Goal: Task Accomplishment & Management: Complete application form

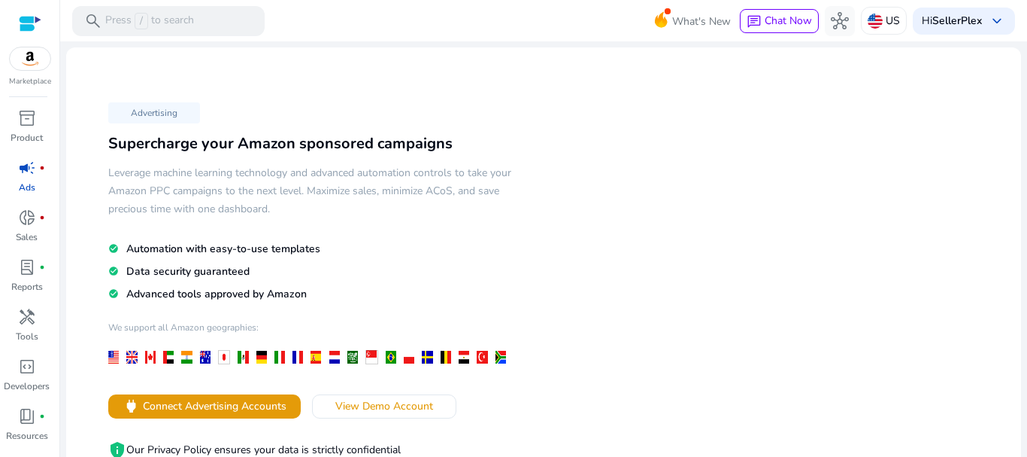
drag, startPoint x: 713, startPoint y: 131, endPoint x: 723, endPoint y: 118, distance: 16.1
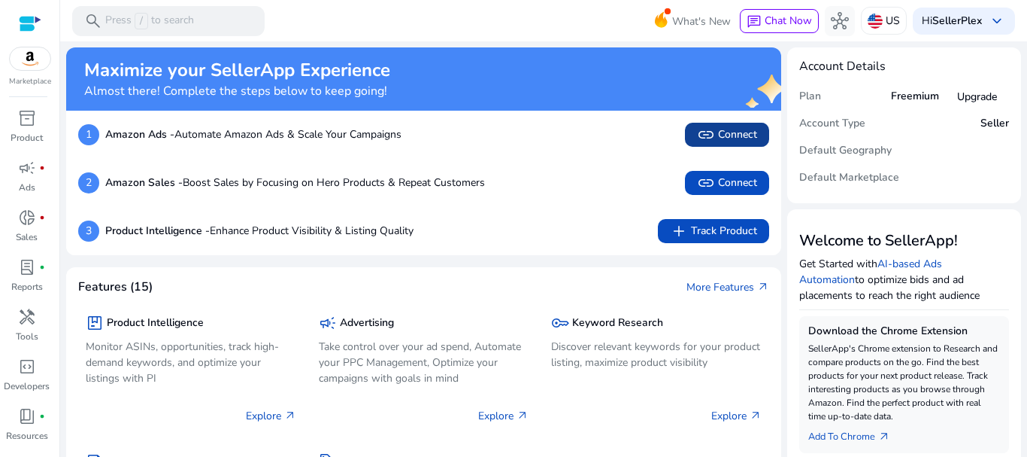
click at [699, 143] on span "link" at bounding box center [706, 135] width 18 height 18
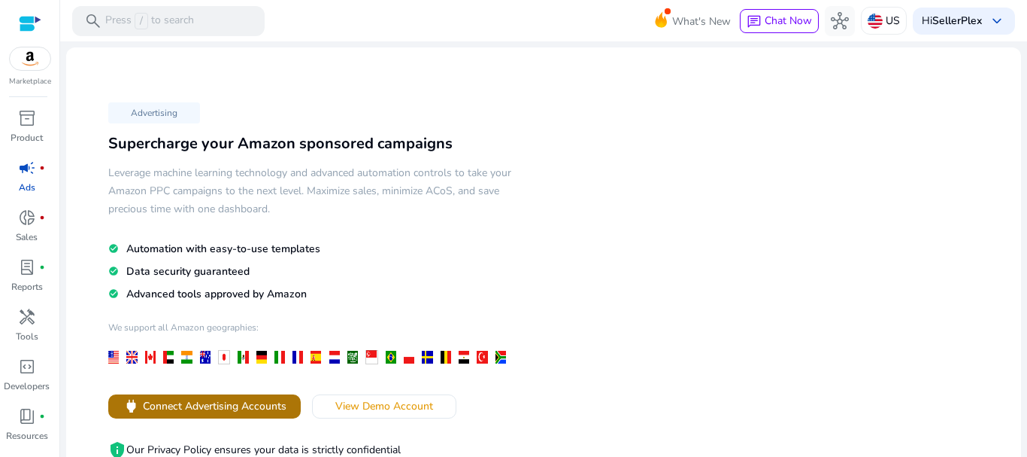
click at [216, 414] on span "Connect Advertising Accounts" at bounding box center [215, 406] width 144 height 16
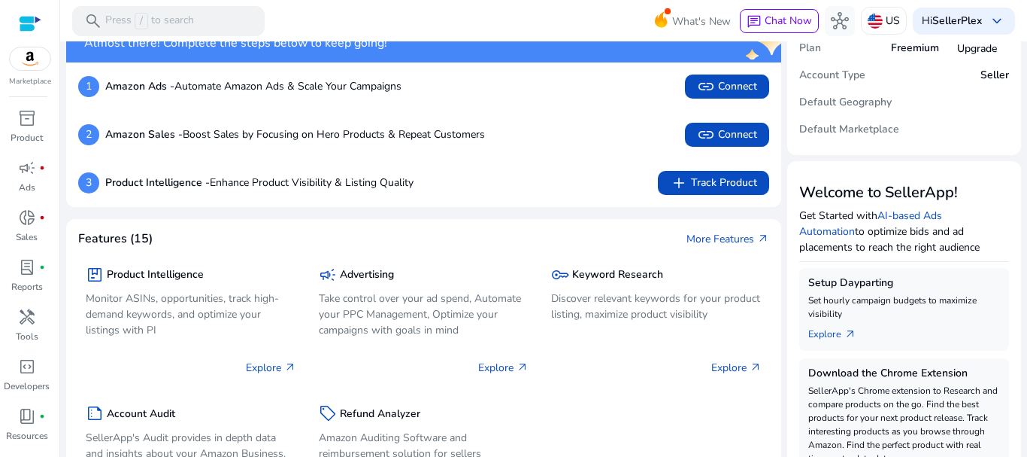
scroll to position [75, 0]
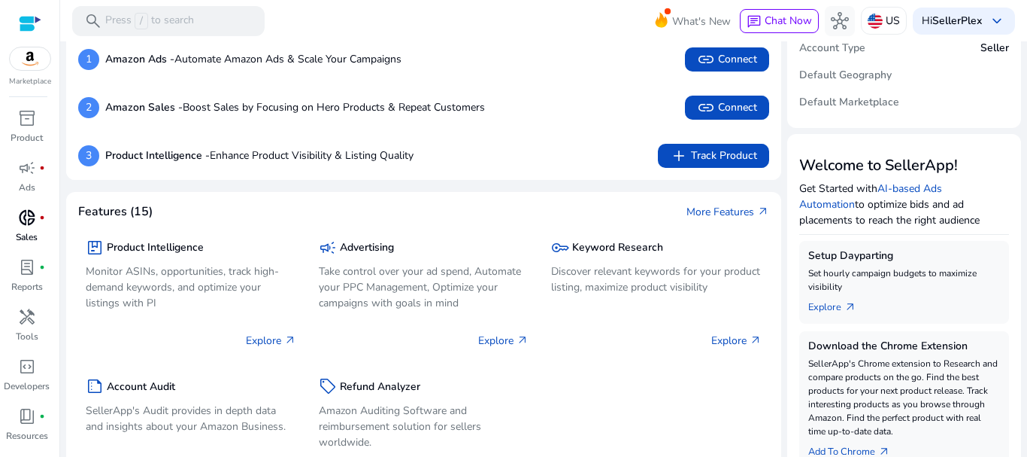
click at [31, 216] on span "donut_small" at bounding box center [27, 217] width 18 height 18
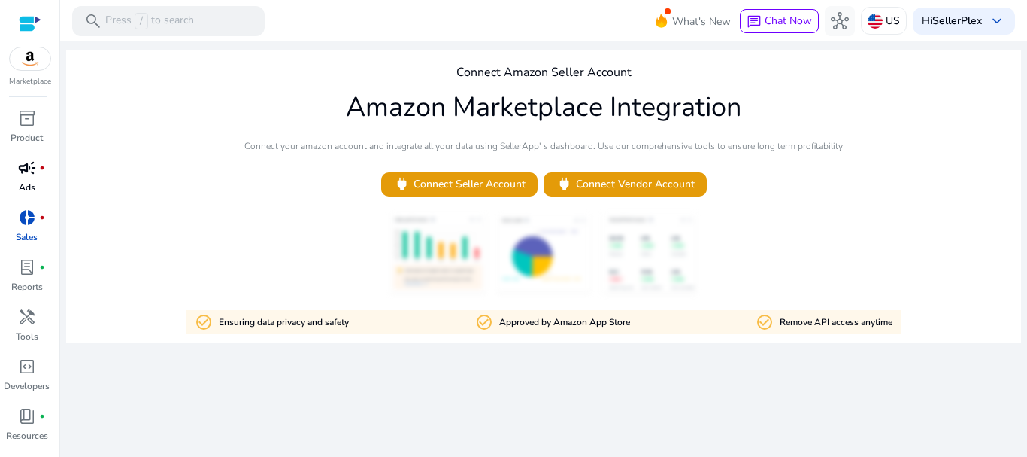
click at [31, 179] on div "campaign fiber_manual_record" at bounding box center [27, 168] width 42 height 24
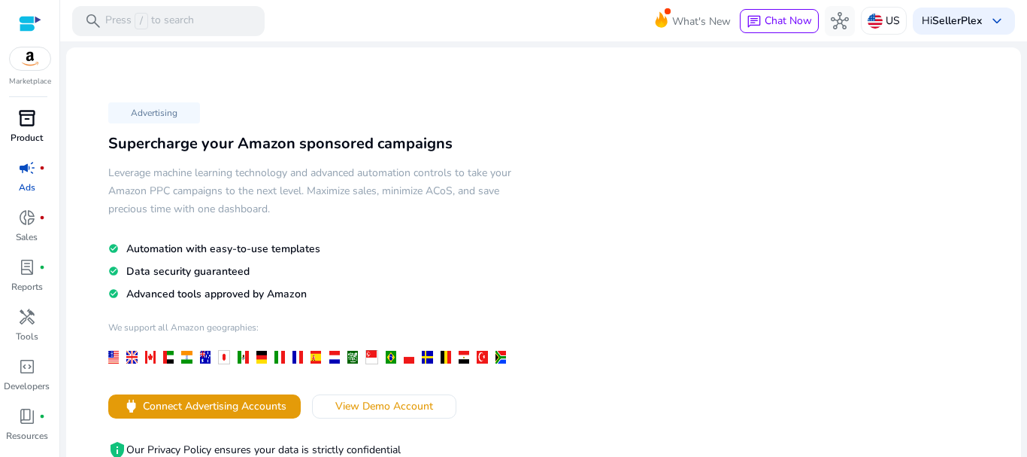
click at [26, 126] on span "inventory_2" at bounding box center [27, 118] width 18 height 18
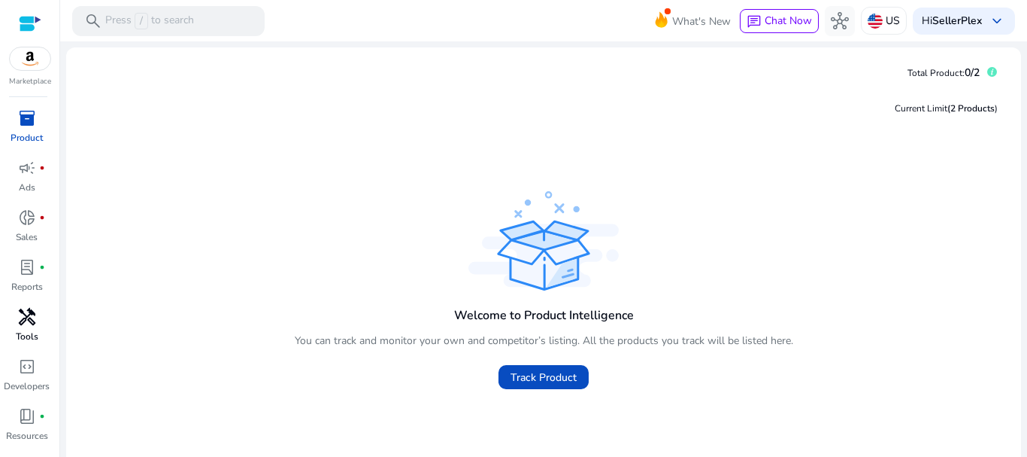
click at [32, 327] on div "handyman" at bounding box center [27, 317] width 42 height 24
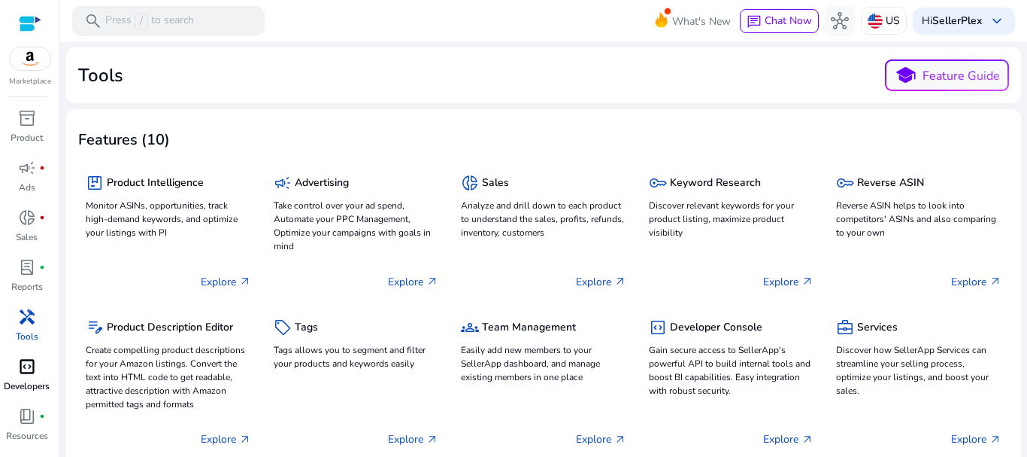
click at [30, 377] on div "code_blocks" at bounding box center [27, 366] width 42 height 24
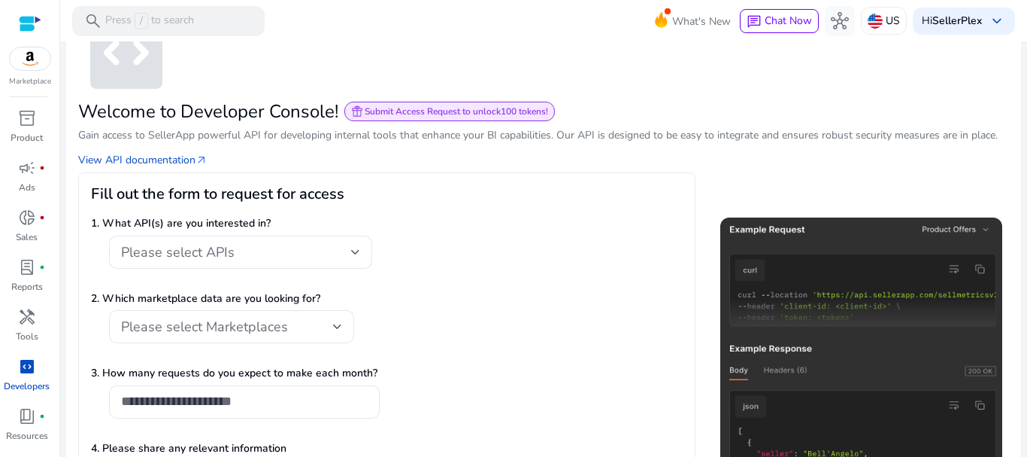
scroll to position [75, 0]
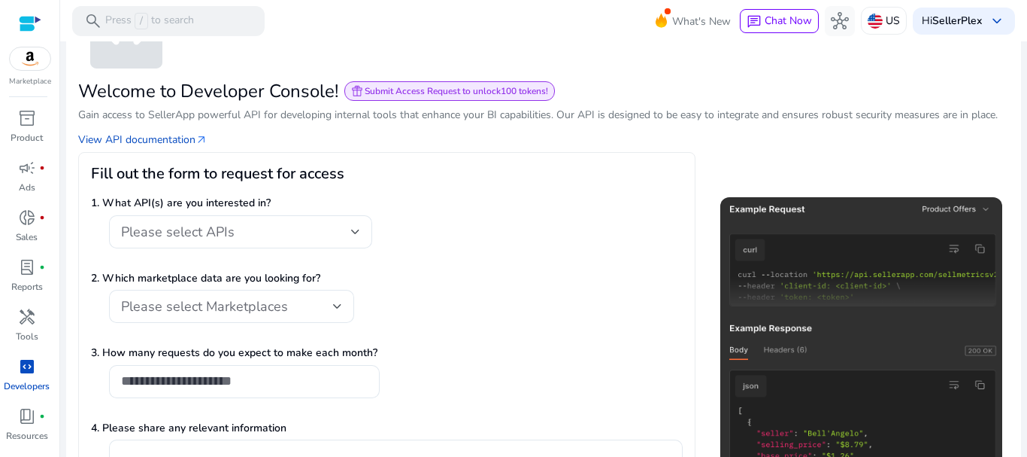
click at [248, 214] on div "1. What API(s) are you interested in? Please select APIs" at bounding box center [387, 229] width 592 height 69
click at [256, 227] on div "Please select APIs" at bounding box center [236, 231] width 230 height 17
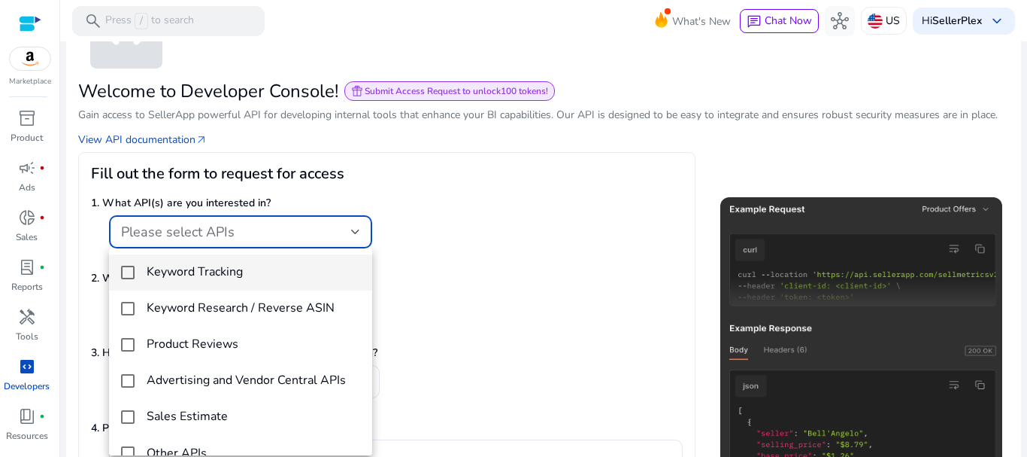
scroll to position [0, 0]
click at [471, 229] on div at bounding box center [513, 228] width 1027 height 457
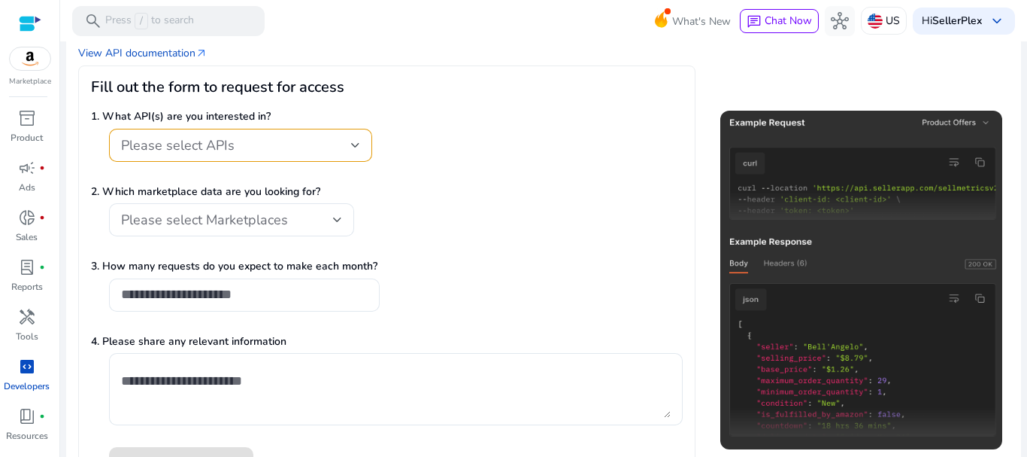
scroll to position [135, 0]
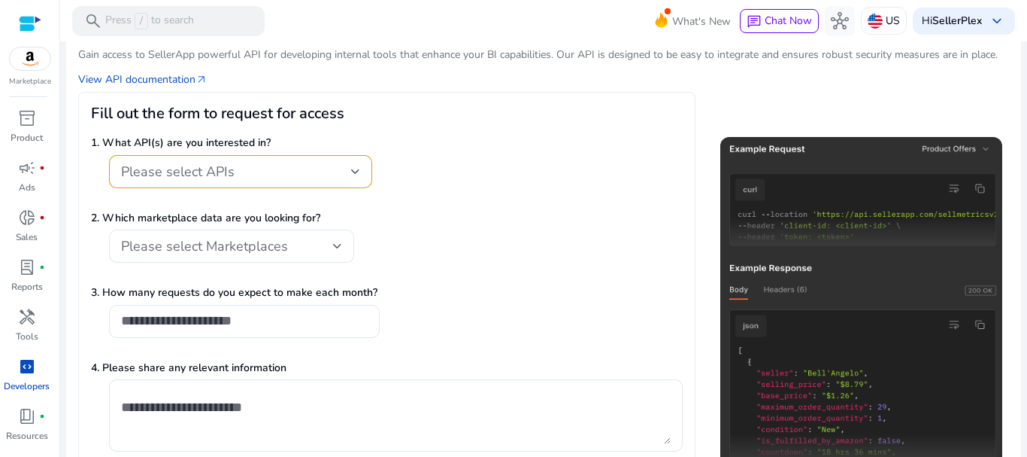
click at [276, 165] on div "Please select APIs" at bounding box center [236, 171] width 230 height 17
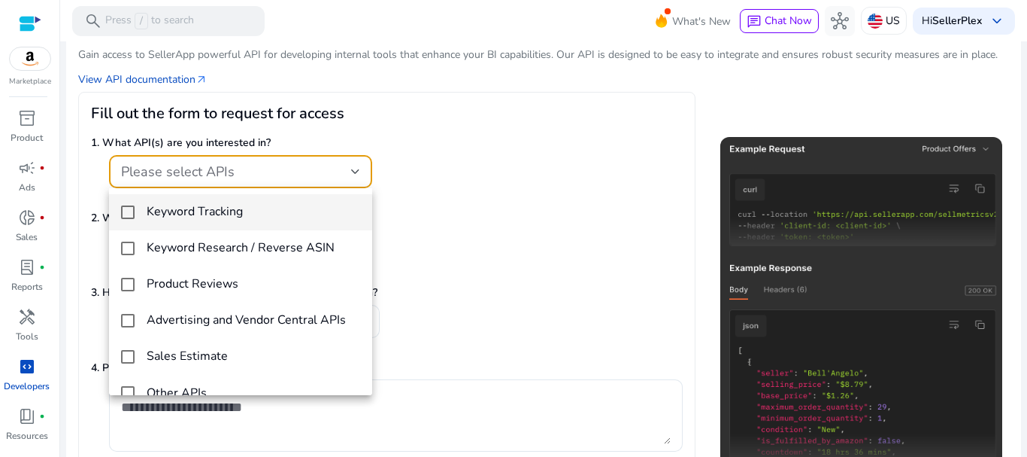
scroll to position [22, 0]
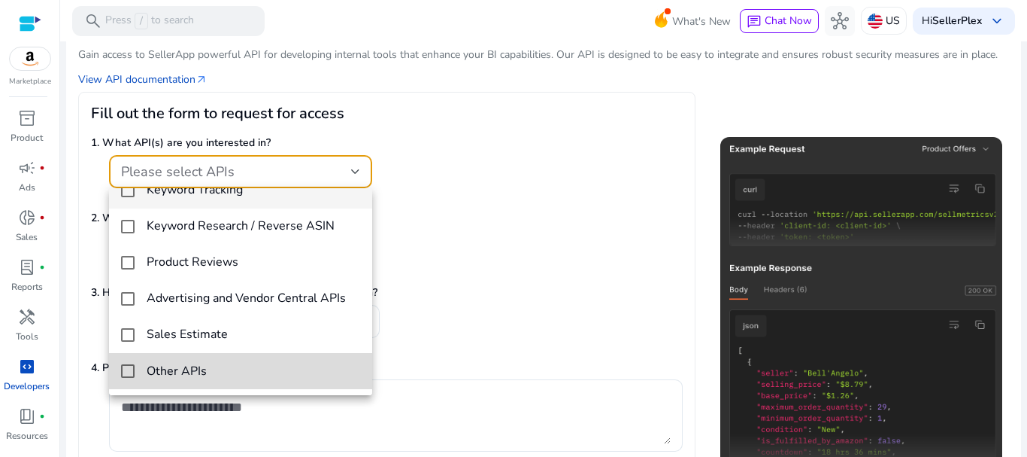
click at [244, 364] on span "Other APIs" at bounding box center [254, 371] width 214 height 17
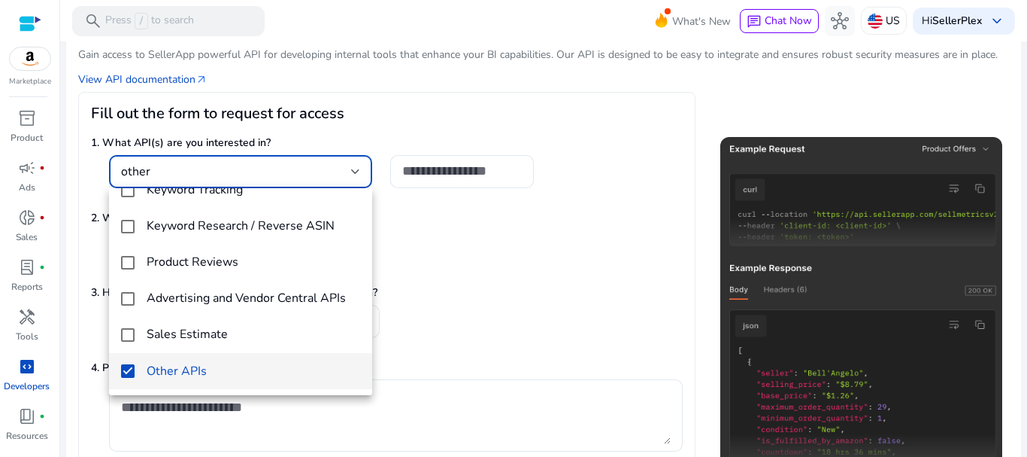
click at [479, 217] on div at bounding box center [513, 228] width 1027 height 457
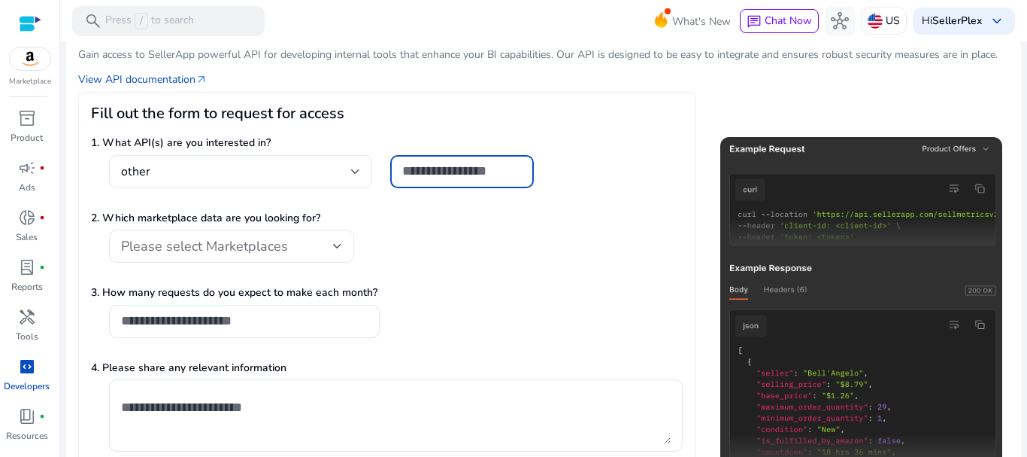
click at [467, 168] on input "text" at bounding box center [462, 170] width 120 height 17
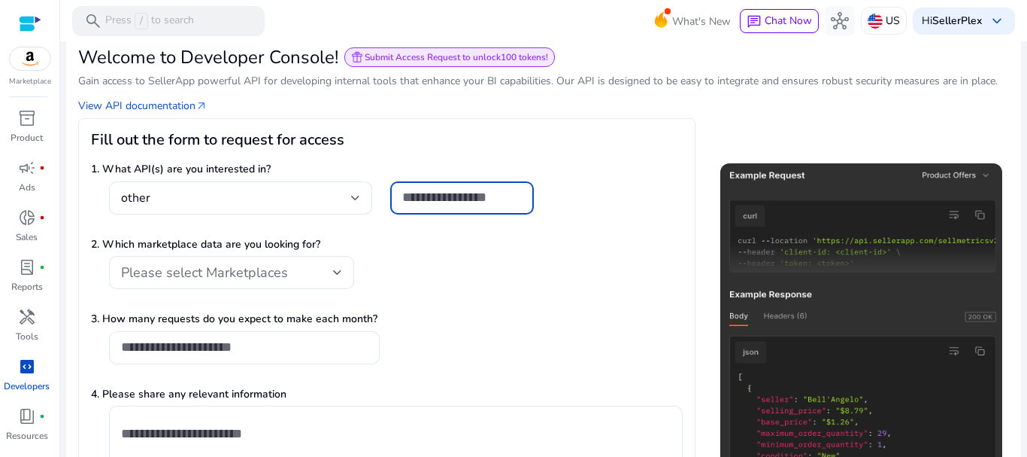
scroll to position [135, 0]
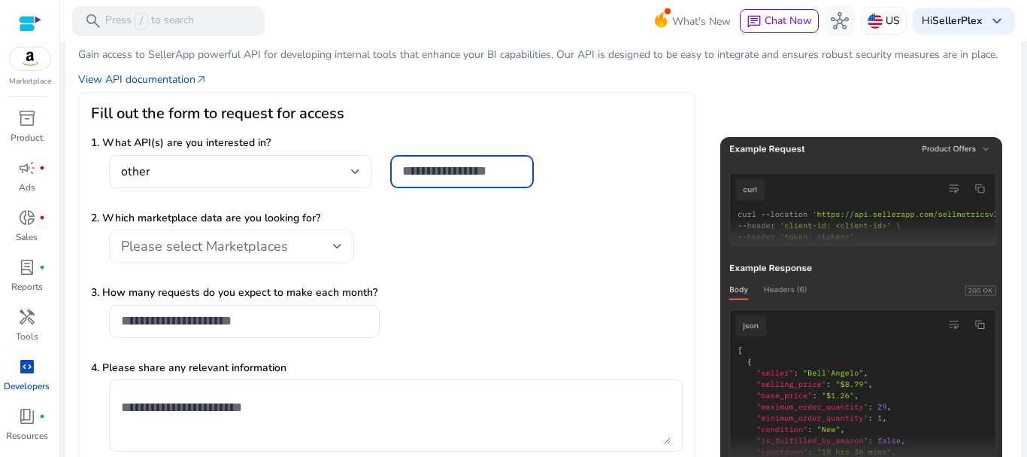
click at [250, 256] on div "Please select Marketplaces" at bounding box center [231, 245] width 221 height 33
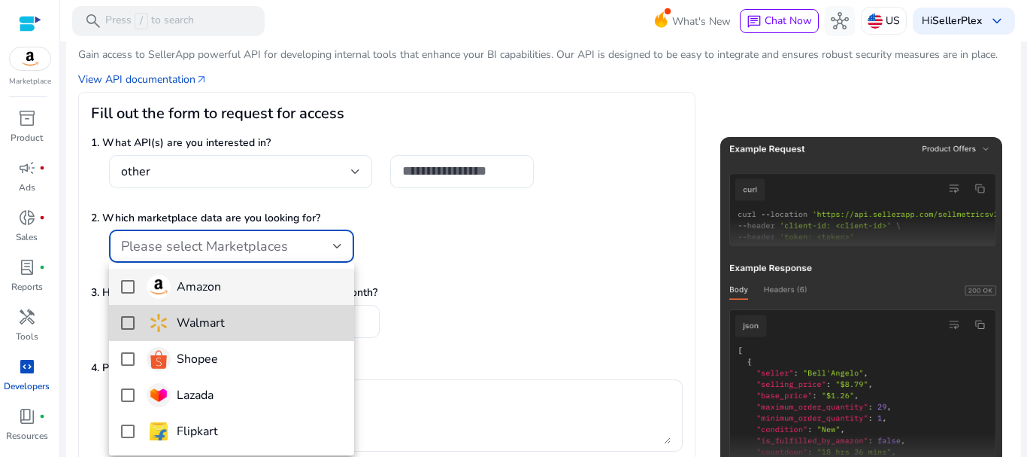
click at [273, 312] on span "Walmart" at bounding box center [245, 323] width 196 height 24
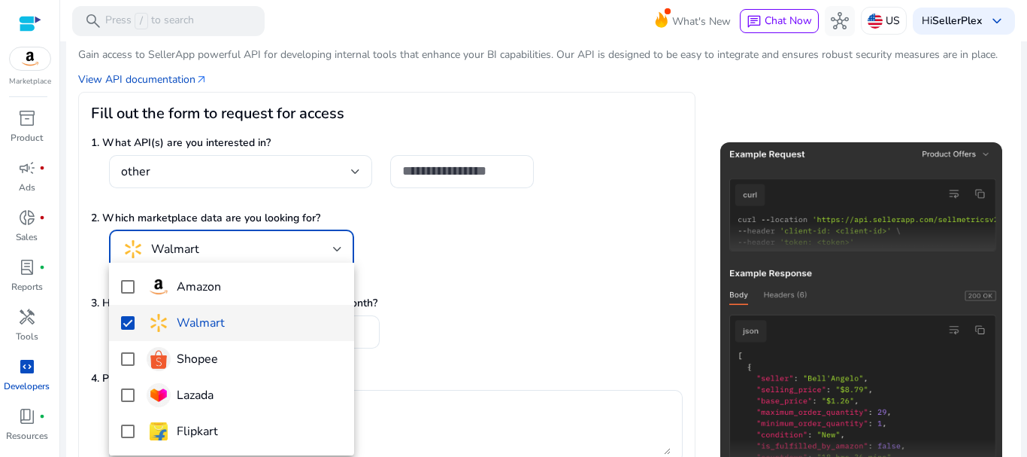
drag, startPoint x: 478, startPoint y: 240, endPoint x: 348, endPoint y: 197, distance: 137.7
click at [477, 240] on div at bounding box center [513, 228] width 1027 height 457
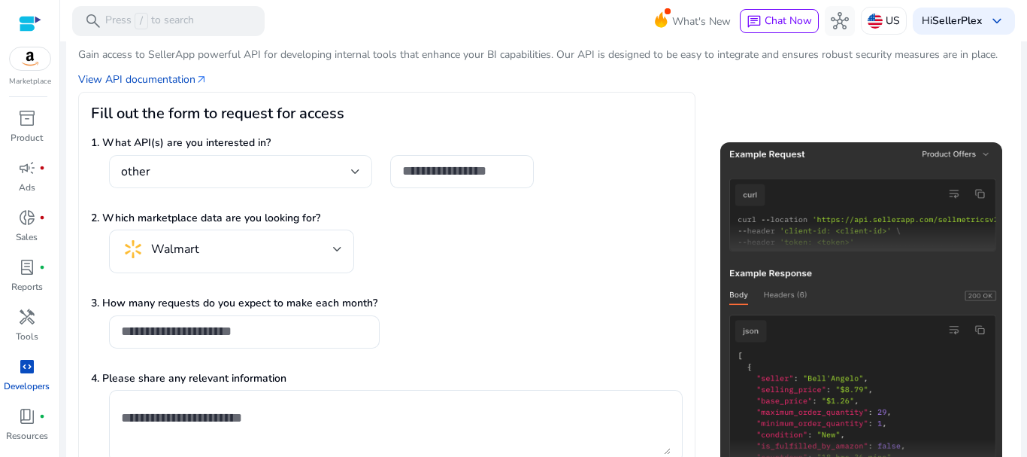
click at [297, 178] on mat-select-trigger "other" at bounding box center [236, 171] width 230 height 15
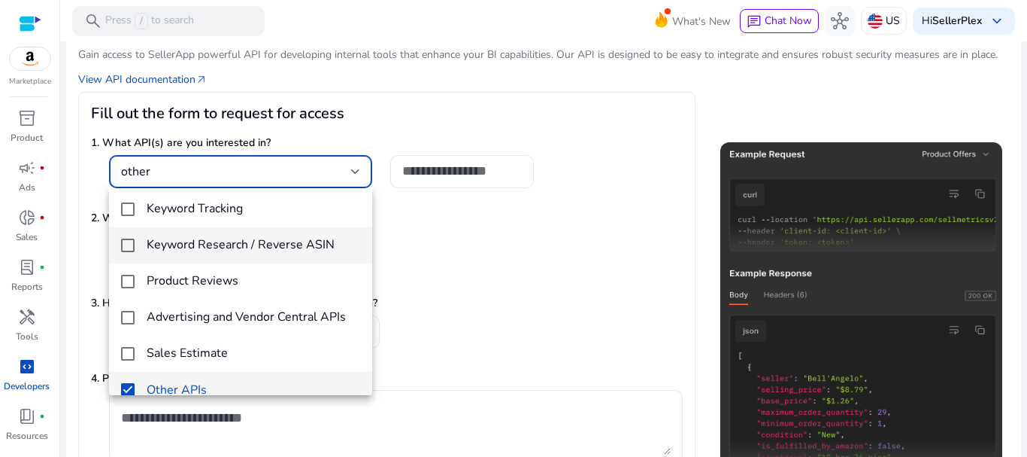
scroll to position [0, 0]
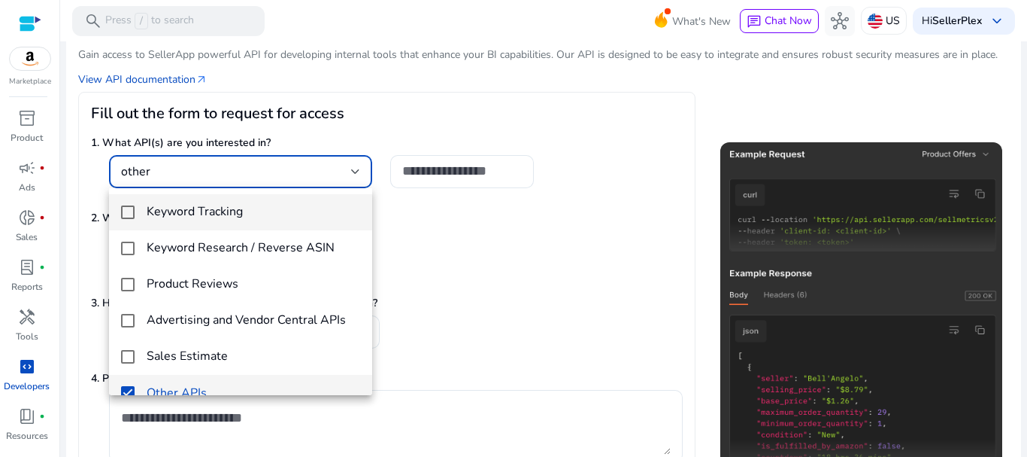
click at [223, 213] on h4 "Keyword Tracking" at bounding box center [195, 212] width 96 height 14
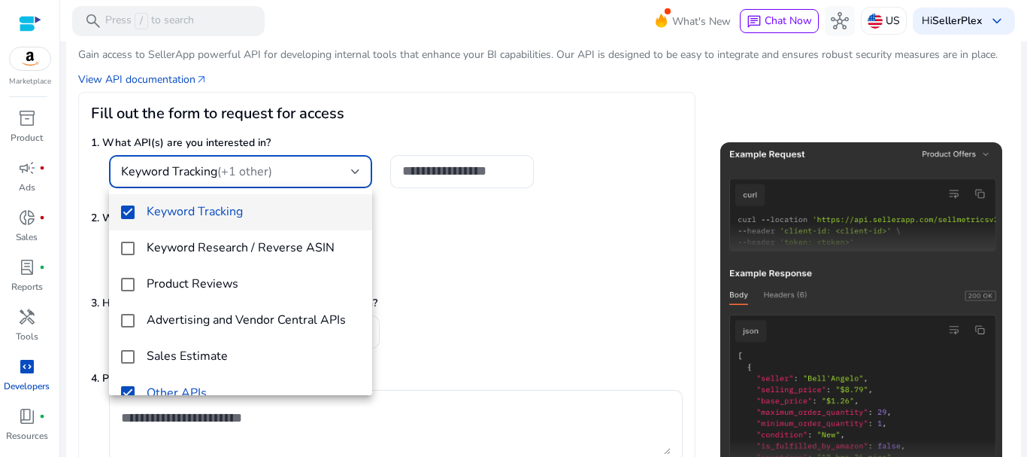
click at [510, 323] on div at bounding box center [513, 228] width 1027 height 457
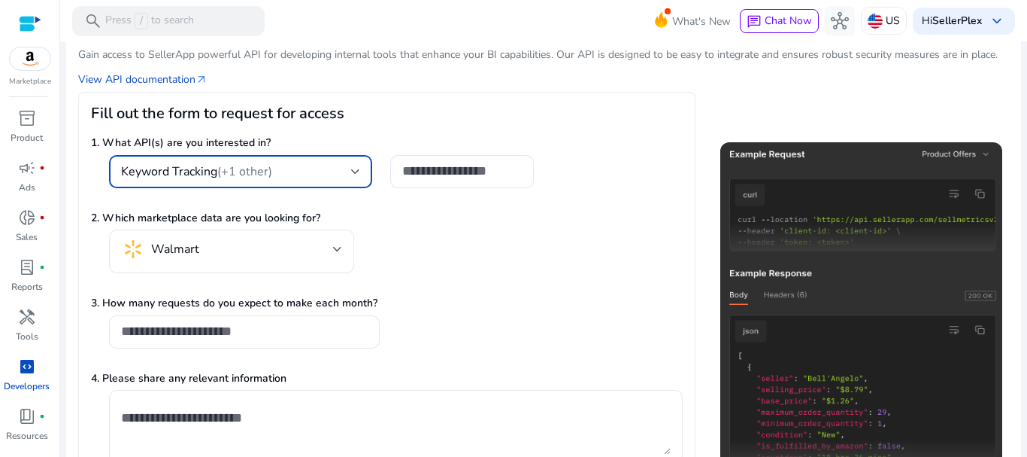
click at [323, 166] on mat-select-trigger "Keyword Tracking (+1 other)" at bounding box center [236, 171] width 230 height 15
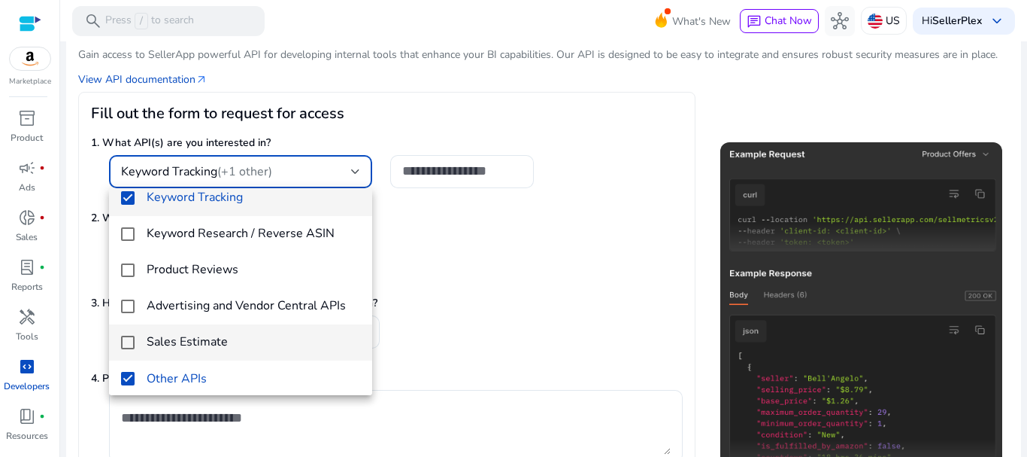
scroll to position [22, 0]
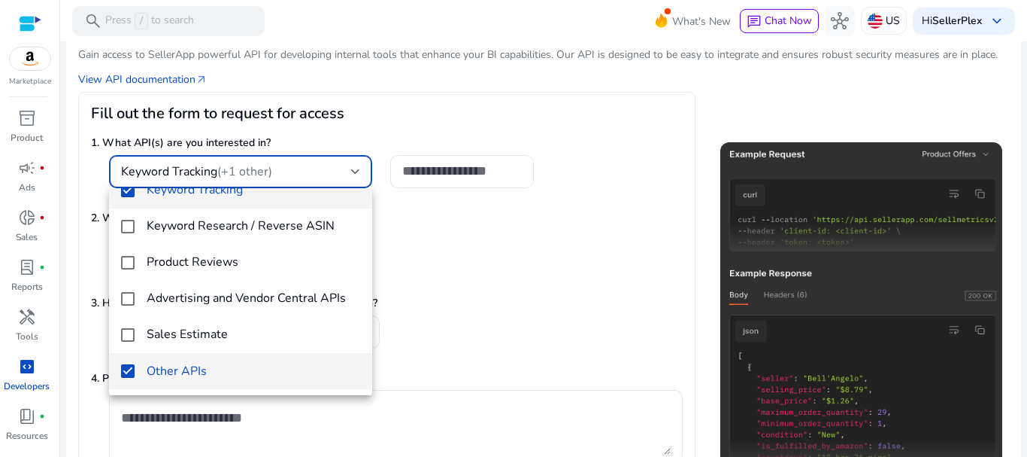
click at [138, 364] on mat-option "Other APIs" at bounding box center [240, 371] width 263 height 36
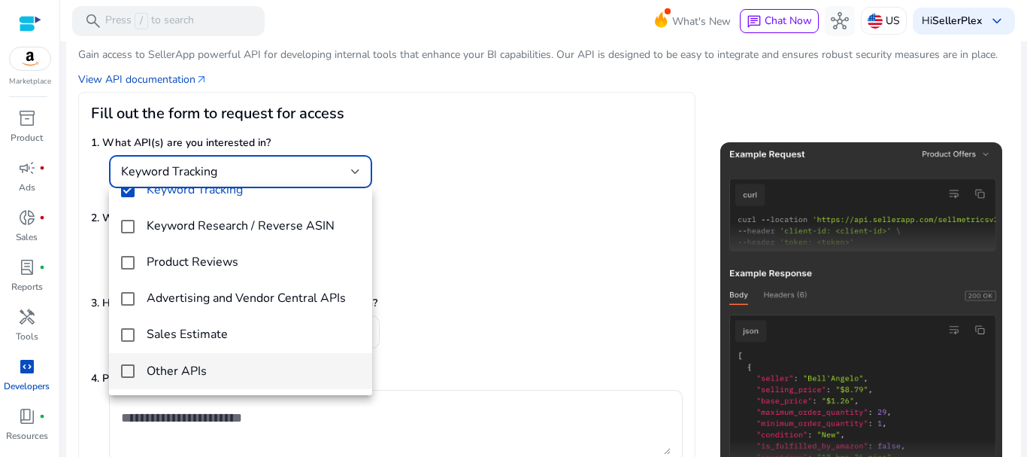
click at [505, 287] on div at bounding box center [513, 228] width 1027 height 457
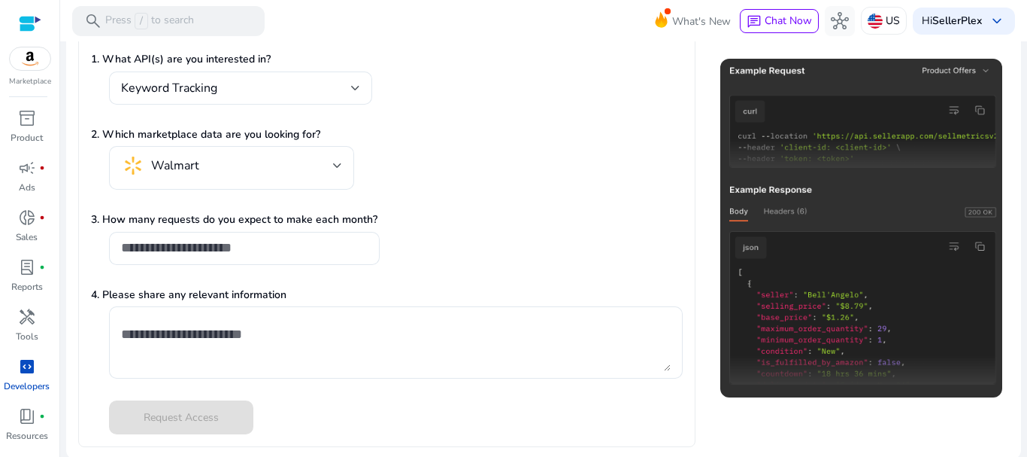
scroll to position [221, 0]
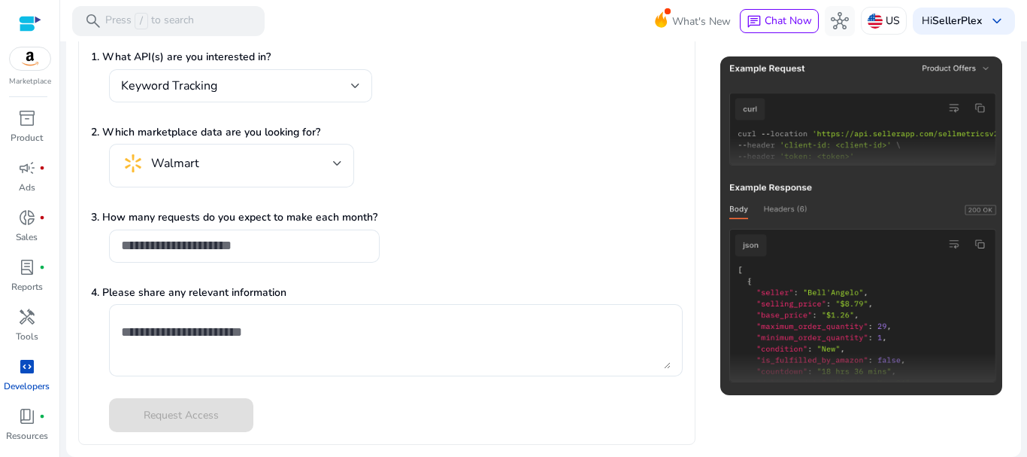
click at [303, 269] on div at bounding box center [244, 271] width 271 height 16
click at [299, 251] on input "number" at bounding box center [244, 245] width 247 height 17
click at [472, 247] on div "3. How many requests do you expect to make each month?" at bounding box center [387, 243] width 592 height 69
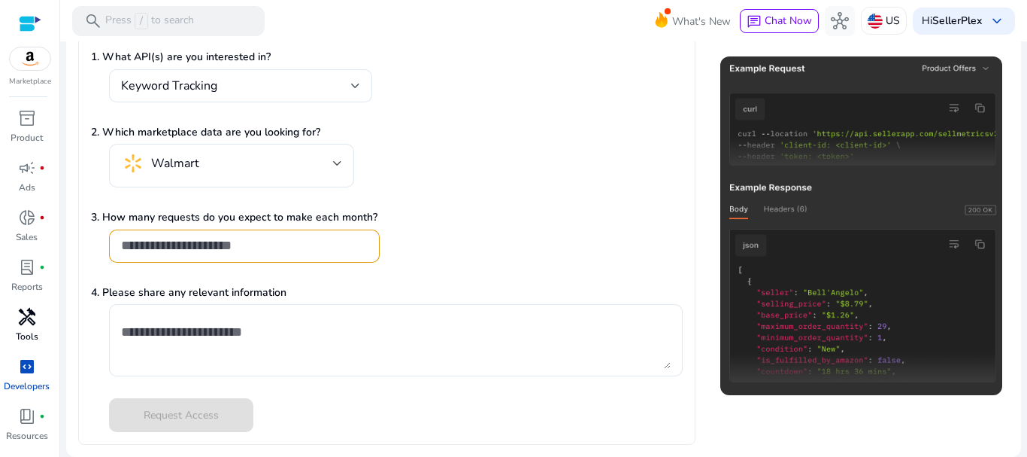
click at [44, 319] on div "handyman" at bounding box center [27, 317] width 42 height 24
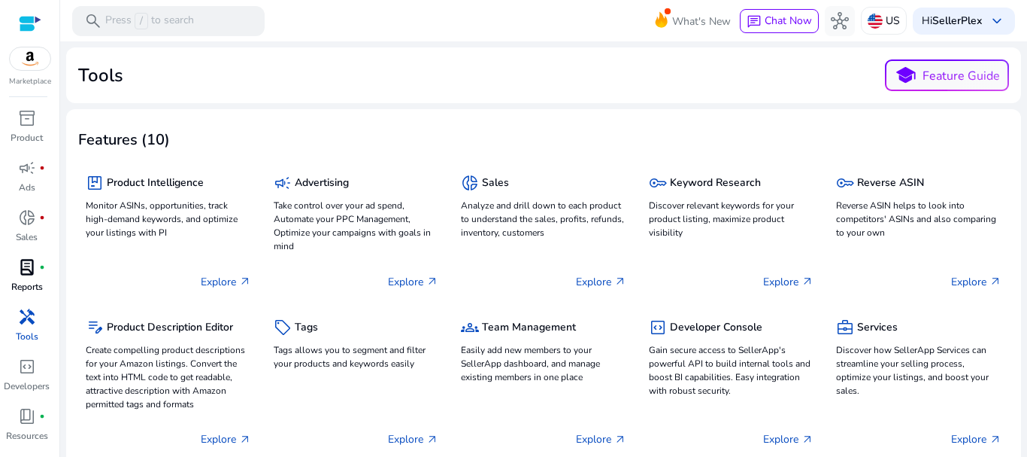
click at [38, 269] on div "lab_profile fiber_manual_record" at bounding box center [27, 267] width 42 height 24
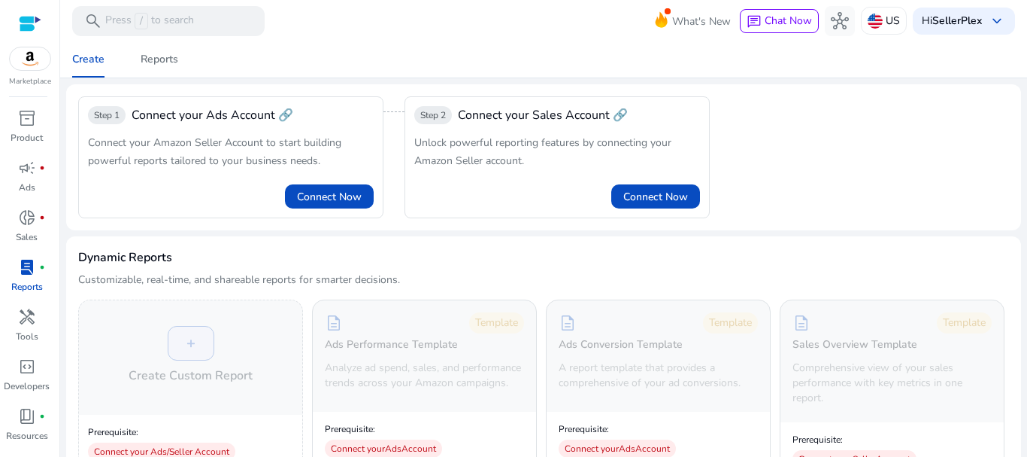
click at [30, 26] on div at bounding box center [30, 23] width 23 height 17
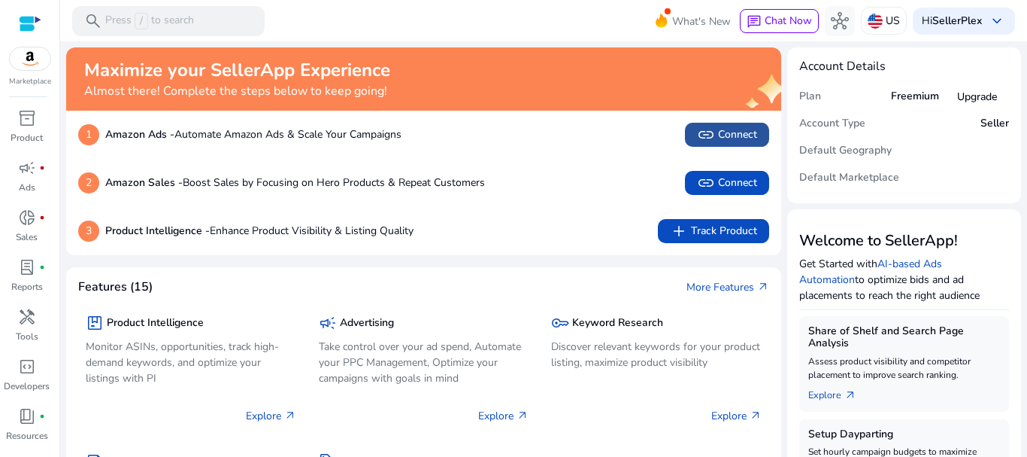
click at [737, 138] on span "link Connect" at bounding box center [727, 135] width 60 height 18
